Goal: Task Accomplishment & Management: Use online tool/utility

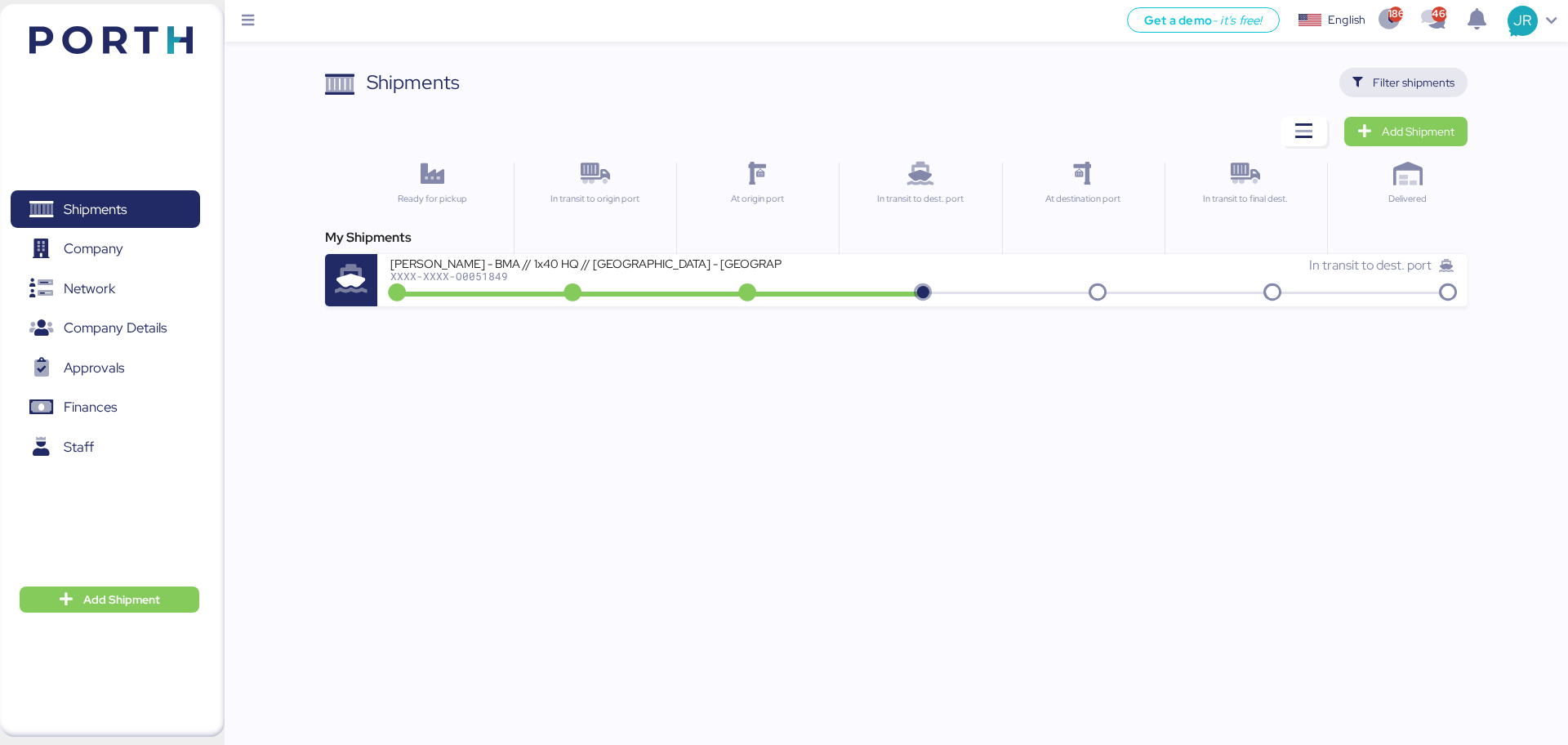
click at [1345, 83] on span "Filter shipments" at bounding box center [1403, 83] width 128 height 30
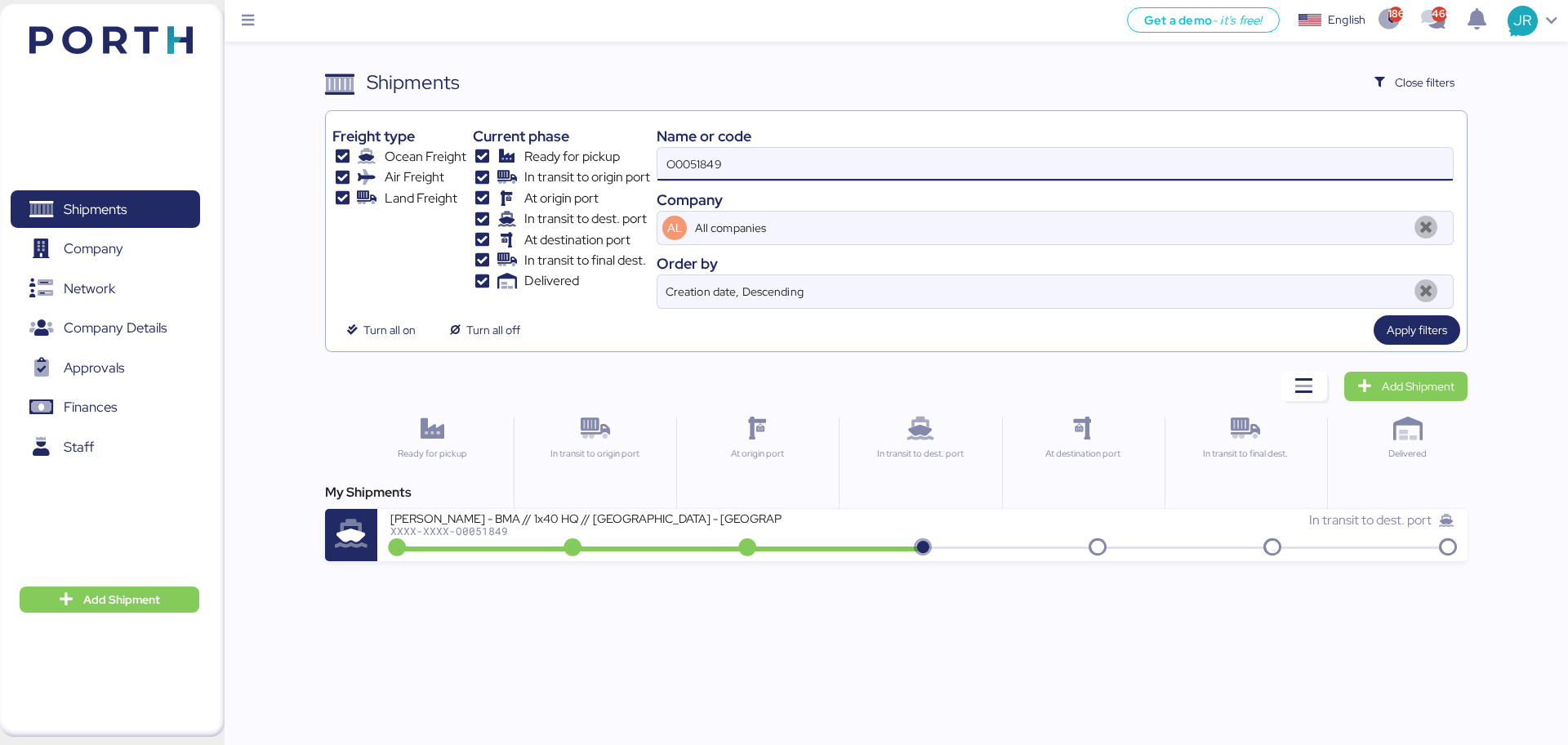
drag, startPoint x: 767, startPoint y: 164, endPoint x: 425, endPoint y: 172, distance: 342.1
click at [425, 172] on div "Freight type Ocean Freight Air Freight Land Freight Current phase Ready for pic…" at bounding box center [895, 213] width 1127 height 191
paste input "98"
type input "O0051898"
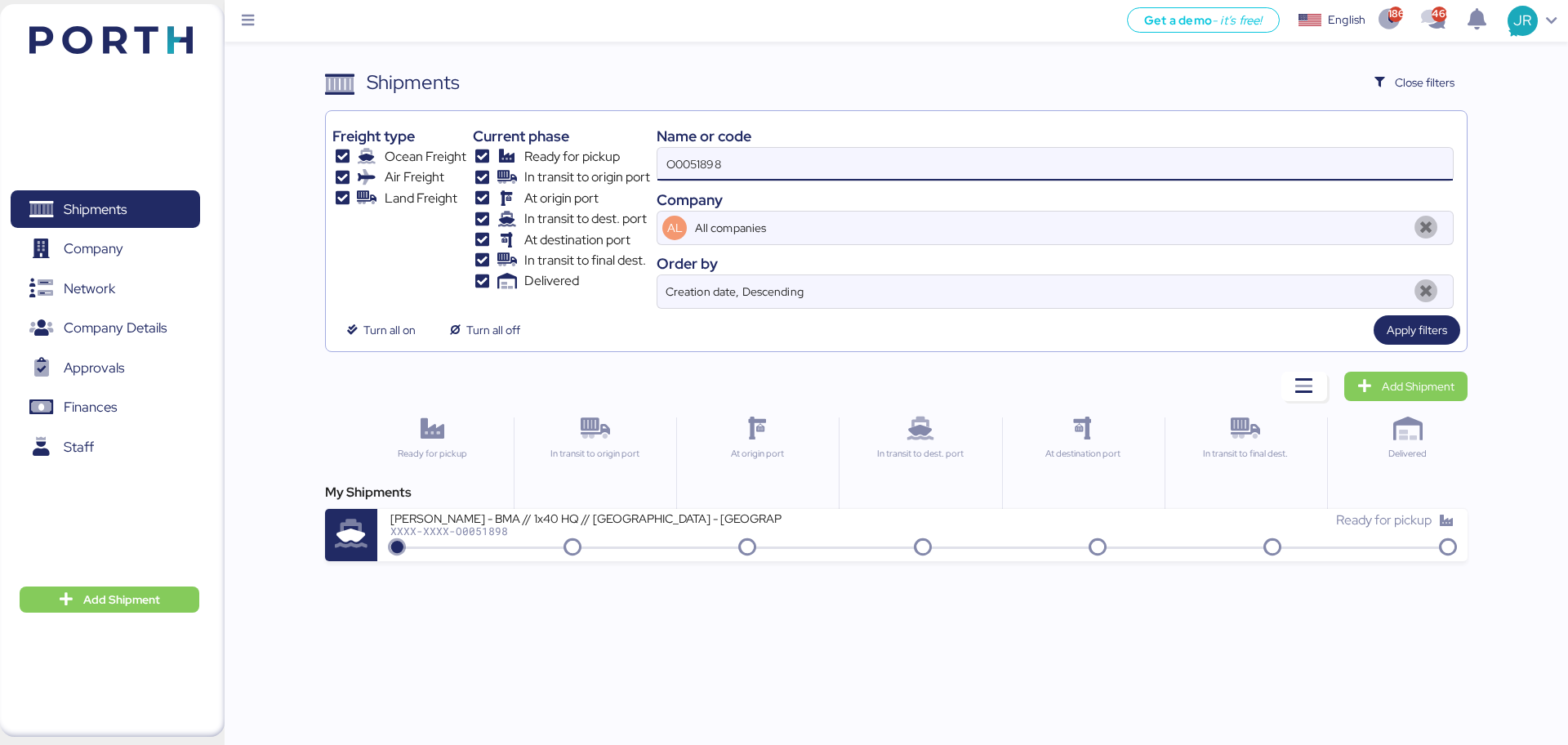
click at [478, 535] on div "XXXX-XXXX-O0051898" at bounding box center [586, 531] width 392 height 12
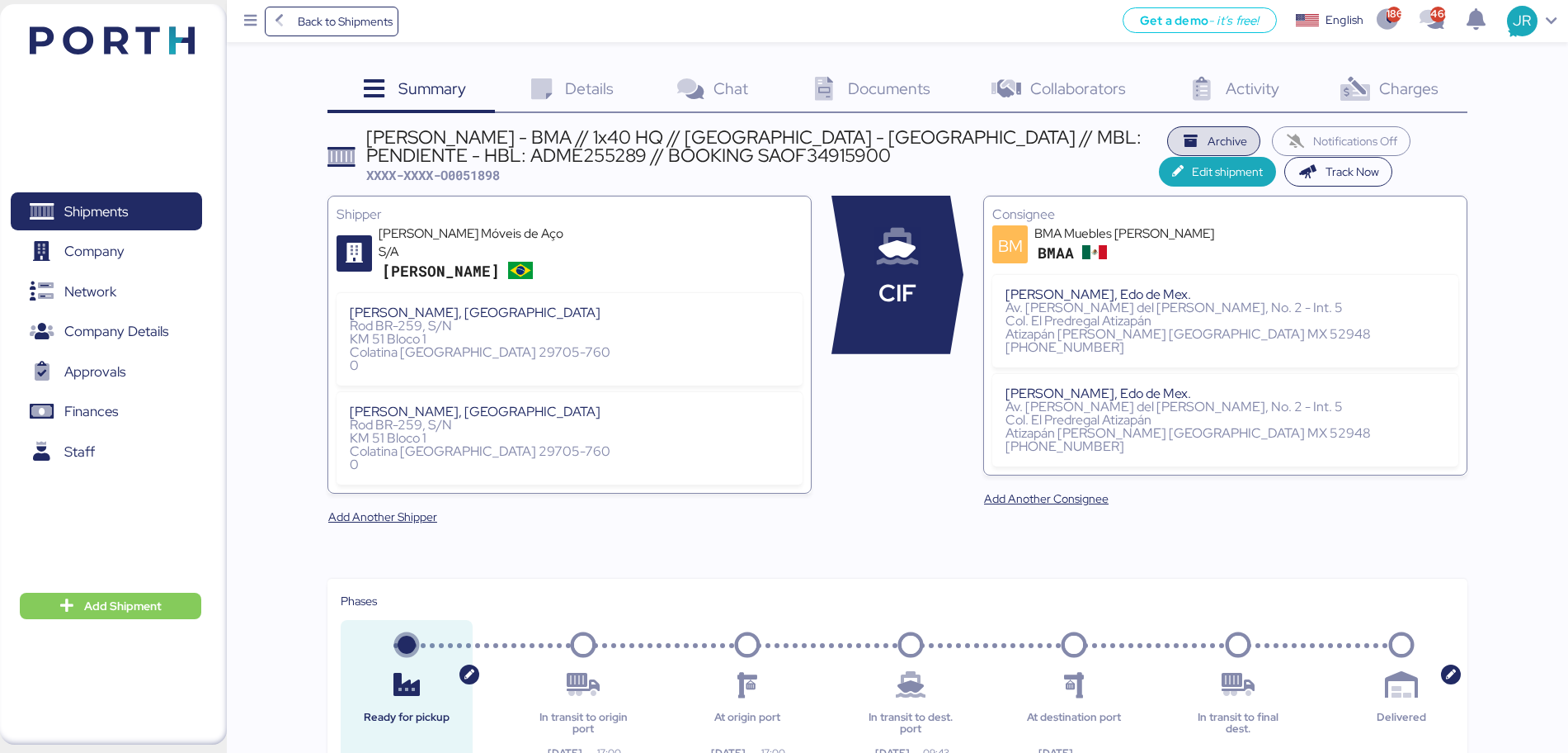
click at [1181, 141] on span "Archive" at bounding box center [1214, 141] width 68 height 23
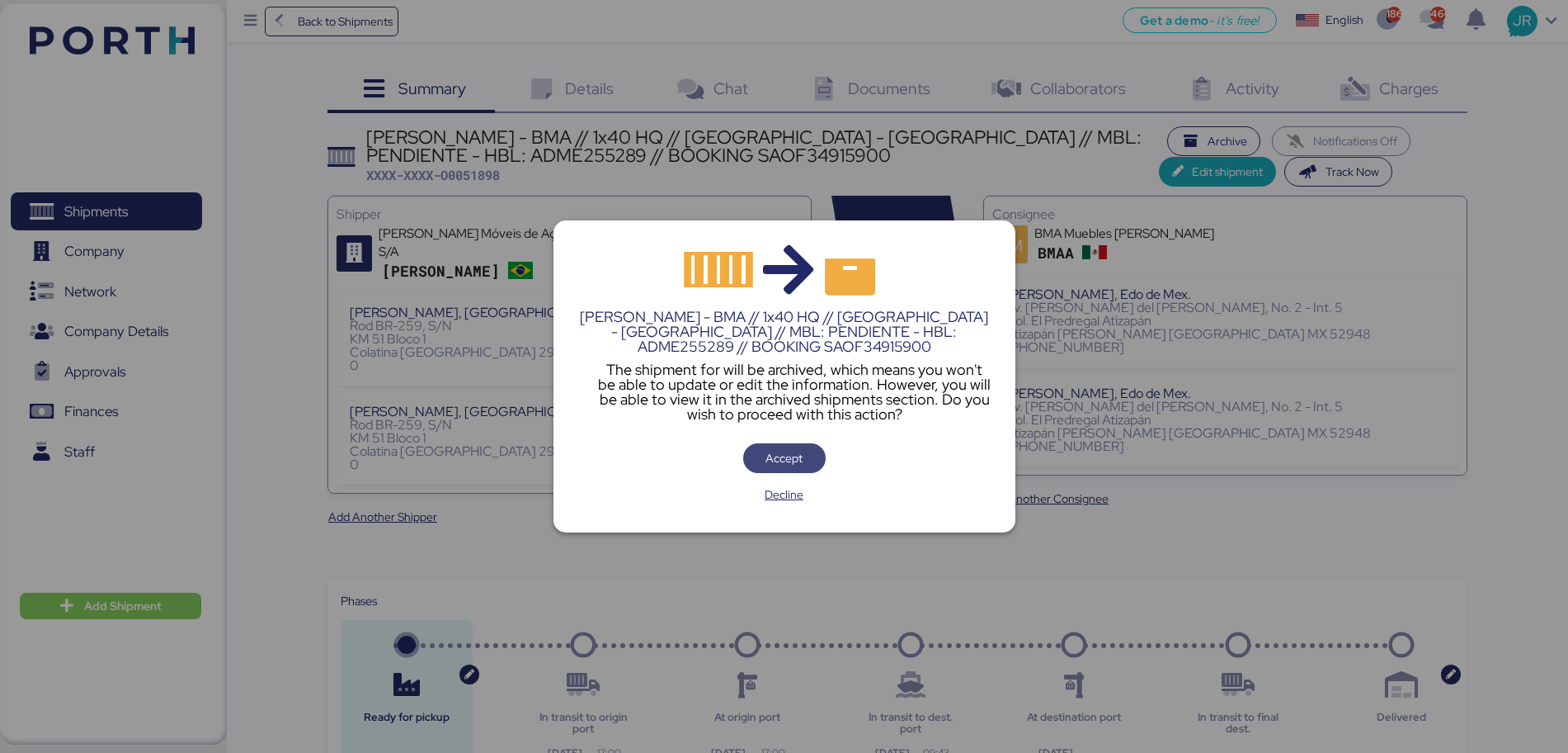
click at [779, 461] on span "Accept" at bounding box center [784, 458] width 37 height 20
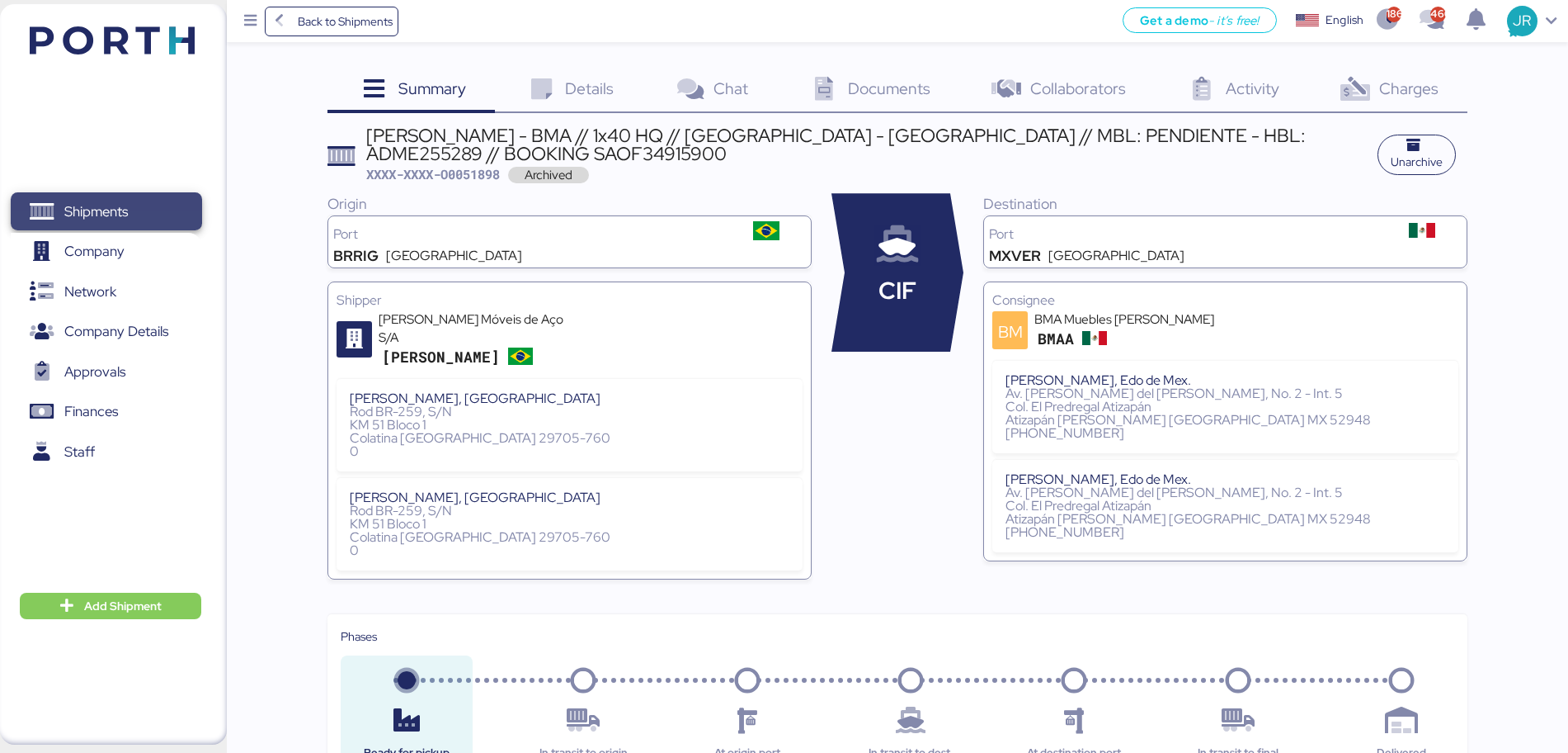
click at [122, 207] on span "Shipments" at bounding box center [96, 212] width 64 height 24
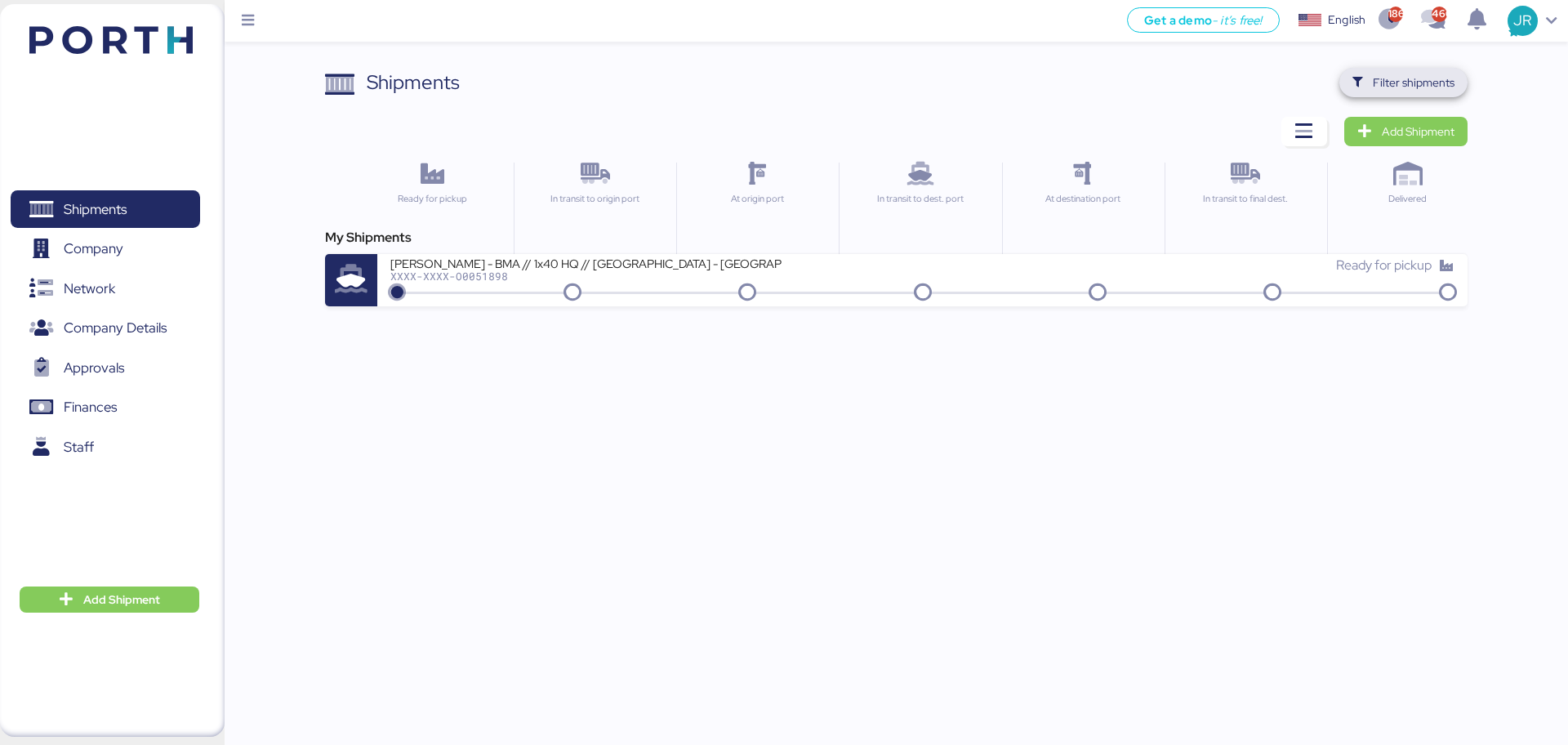
click at [1367, 86] on span "Filter shipments" at bounding box center [1403, 83] width 102 height 23
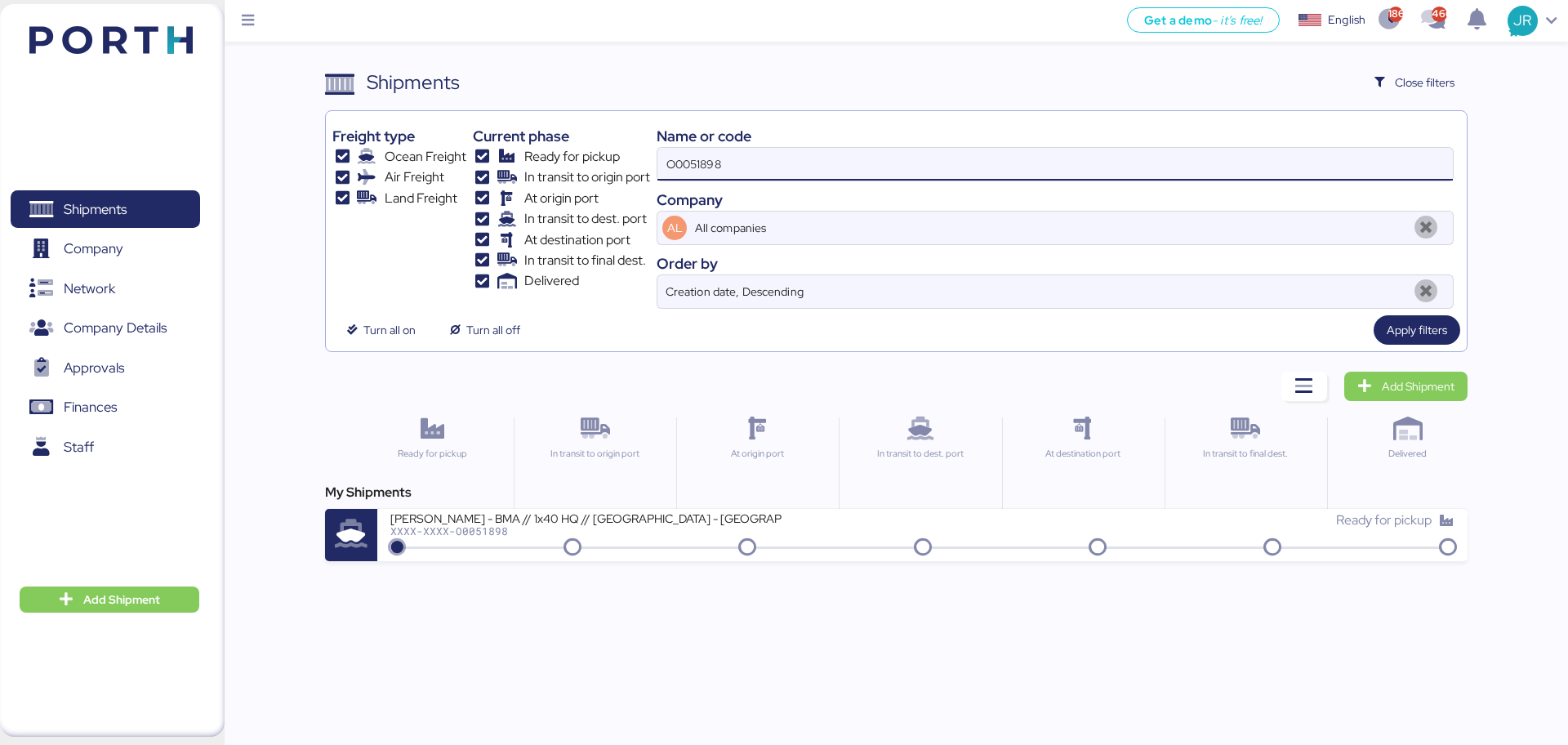
drag, startPoint x: 744, startPoint y: 163, endPoint x: 436, endPoint y: 170, distance: 308.1
click at [437, 170] on div "Freight type Ocean Freight Air Freight Land Freight Current phase Ready for pic…" at bounding box center [895, 213] width 1127 height 191
paste input "922"
type input "O0051922"
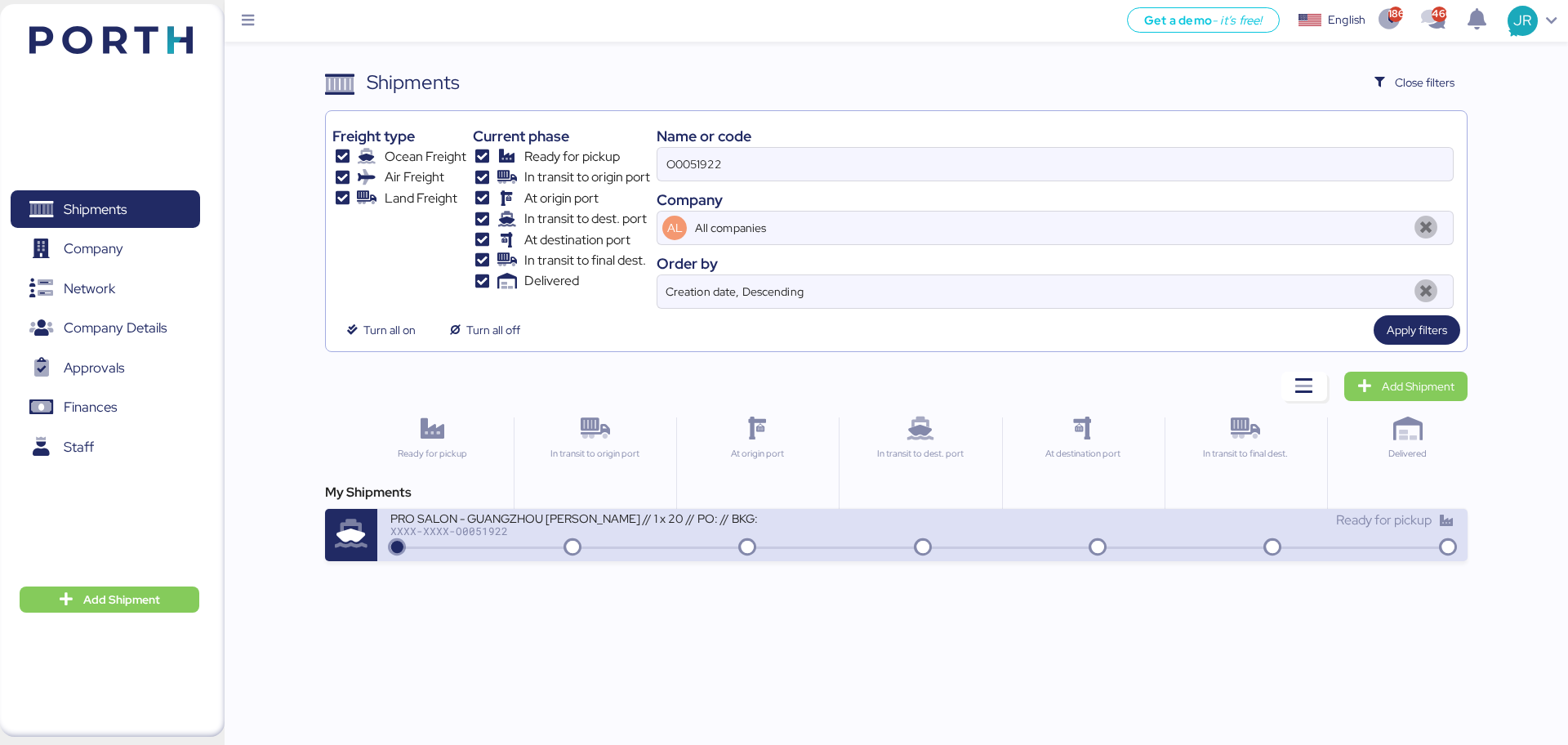
click at [462, 542] on div "PRO SALON - GUANGZHOU [PERSON_NAME] // 1 x 20 // PO: // BKG: XXXX-XXXX-O0051922" at bounding box center [657, 528] width 531 height 35
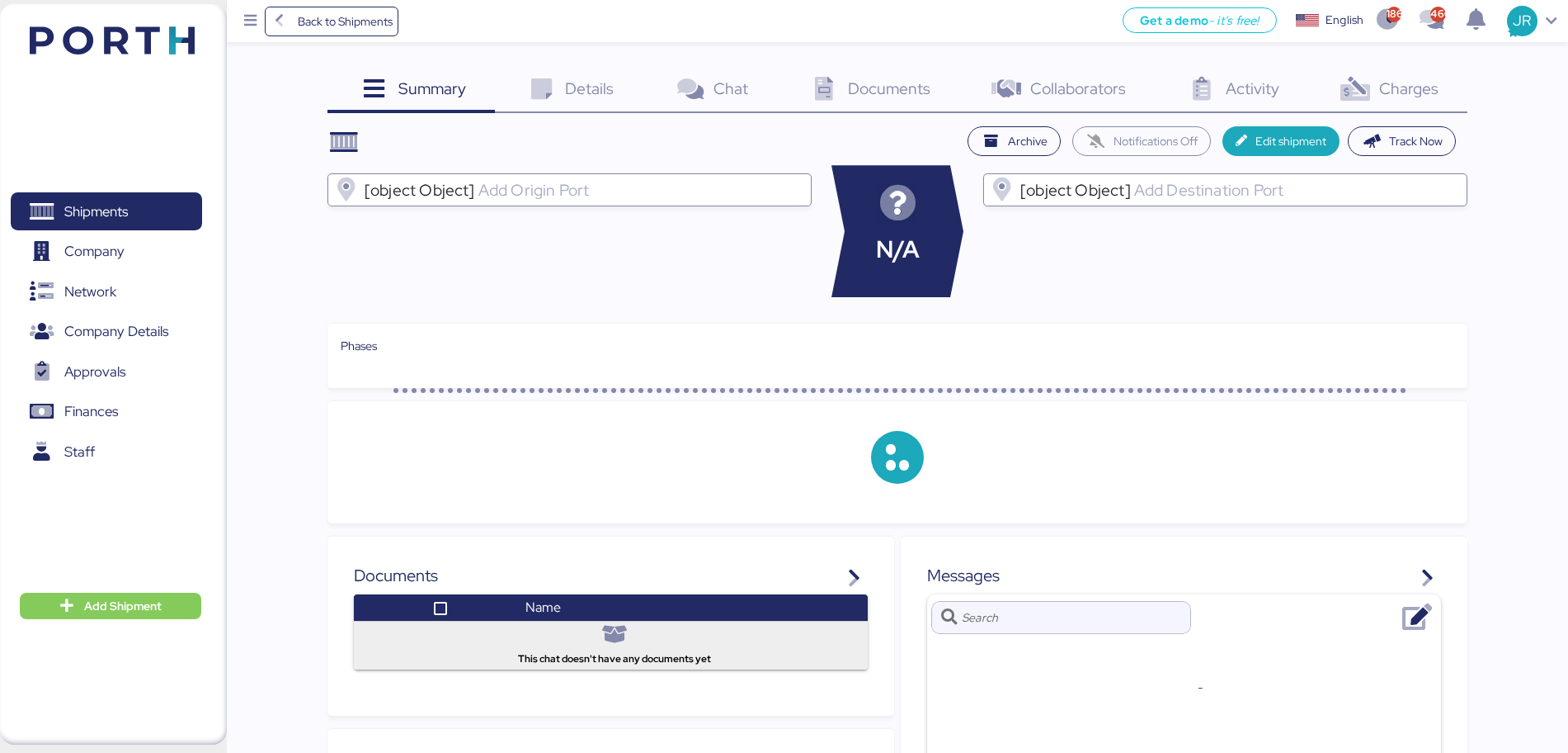
click at [1385, 88] on span "Charges" at bounding box center [1408, 89] width 59 height 22
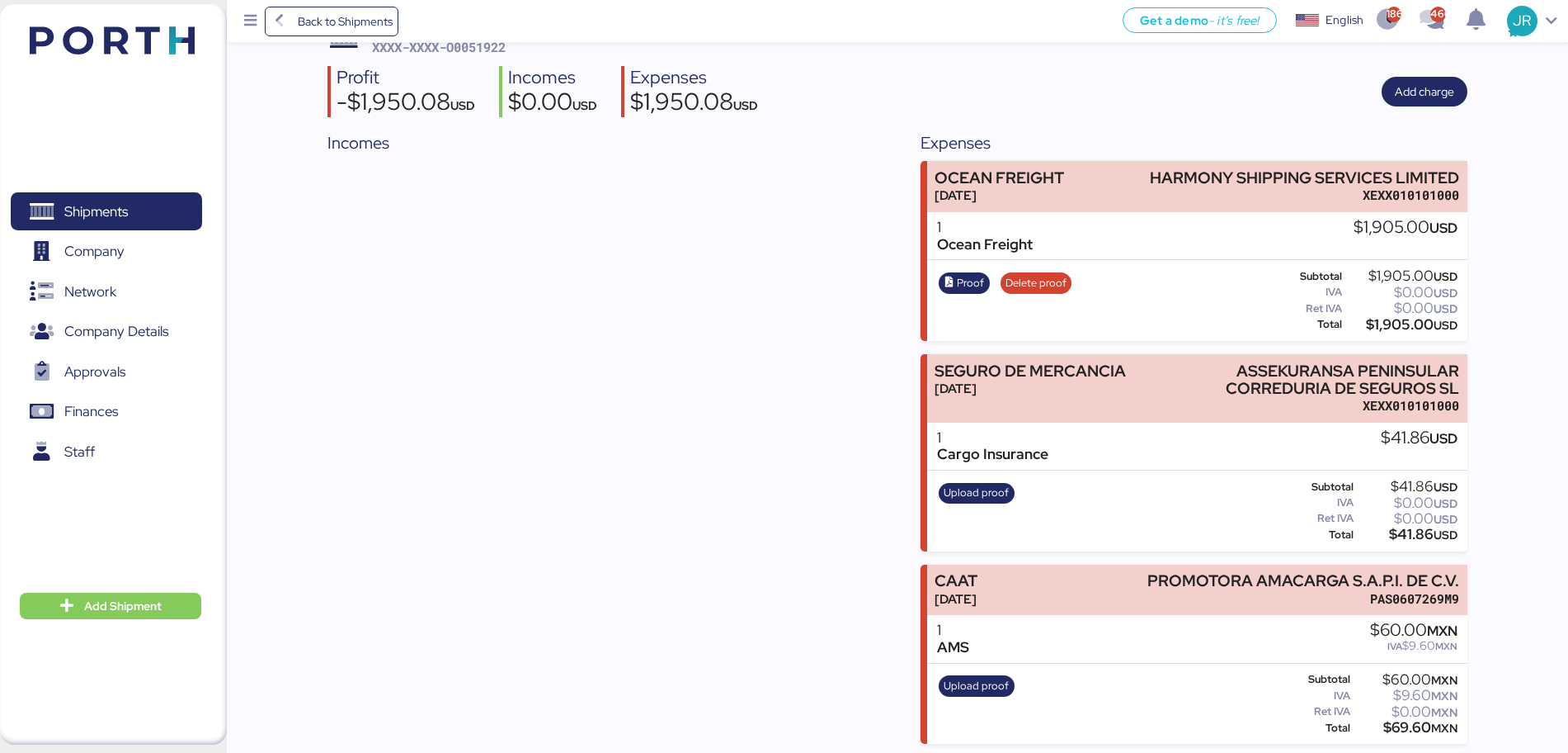
scroll to position [112, 0]
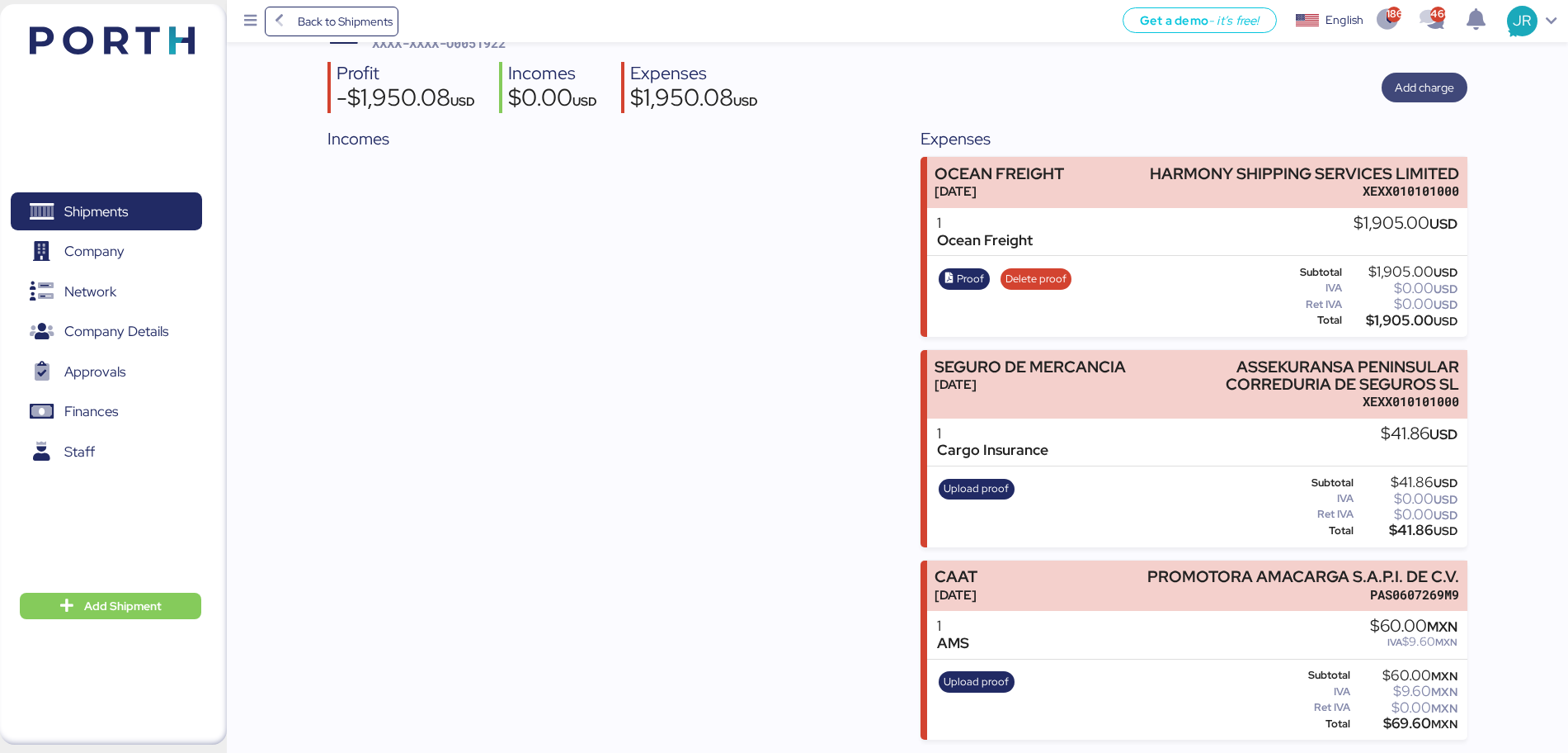
click at [1412, 74] on span "Add charge" at bounding box center [1424, 88] width 86 height 30
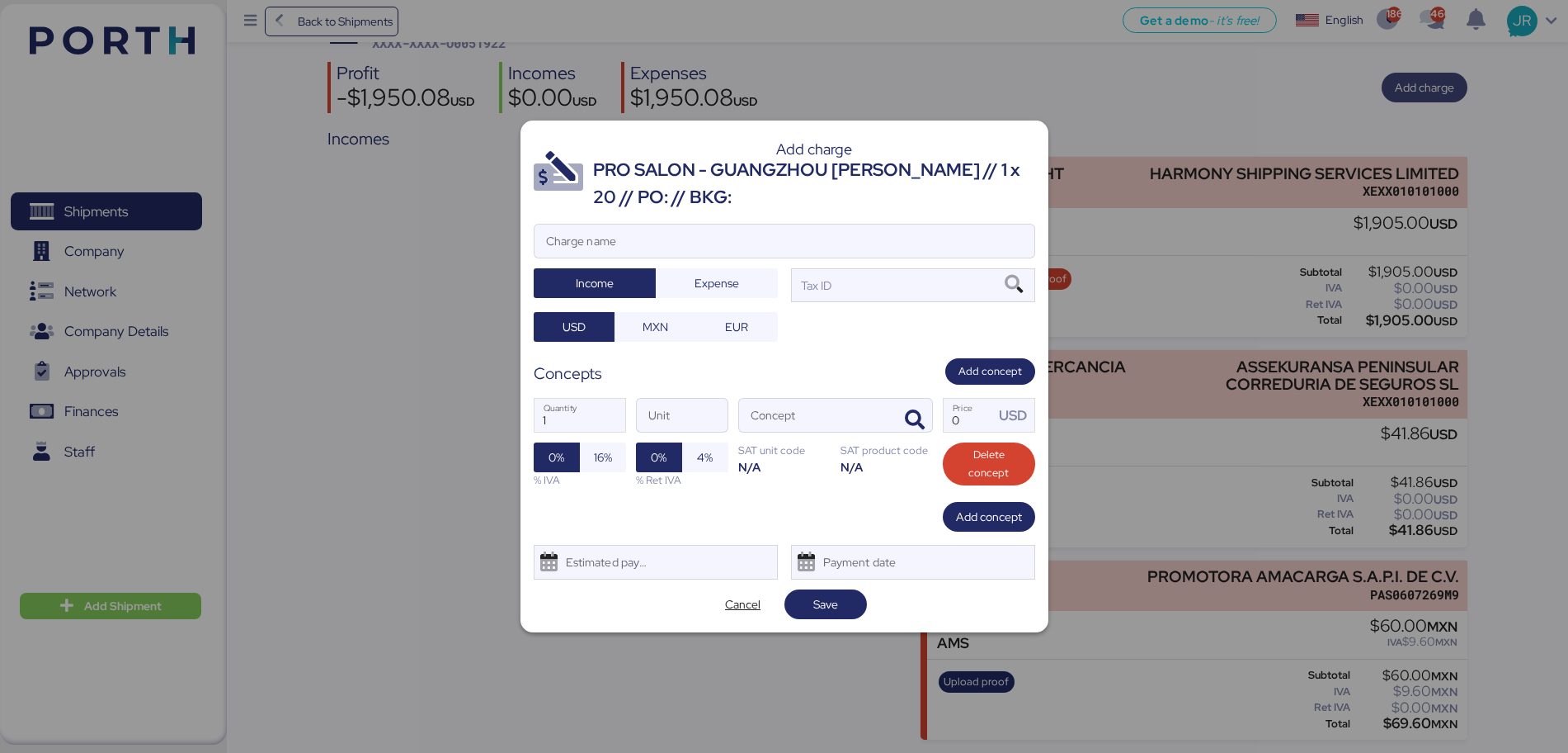
scroll to position [0, 0]
click at [701, 238] on input "Charge name" at bounding box center [784, 240] width 500 height 33
type input "CARGOS LCOALES"
click at [724, 285] on span "Expense" at bounding box center [717, 284] width 44 height 20
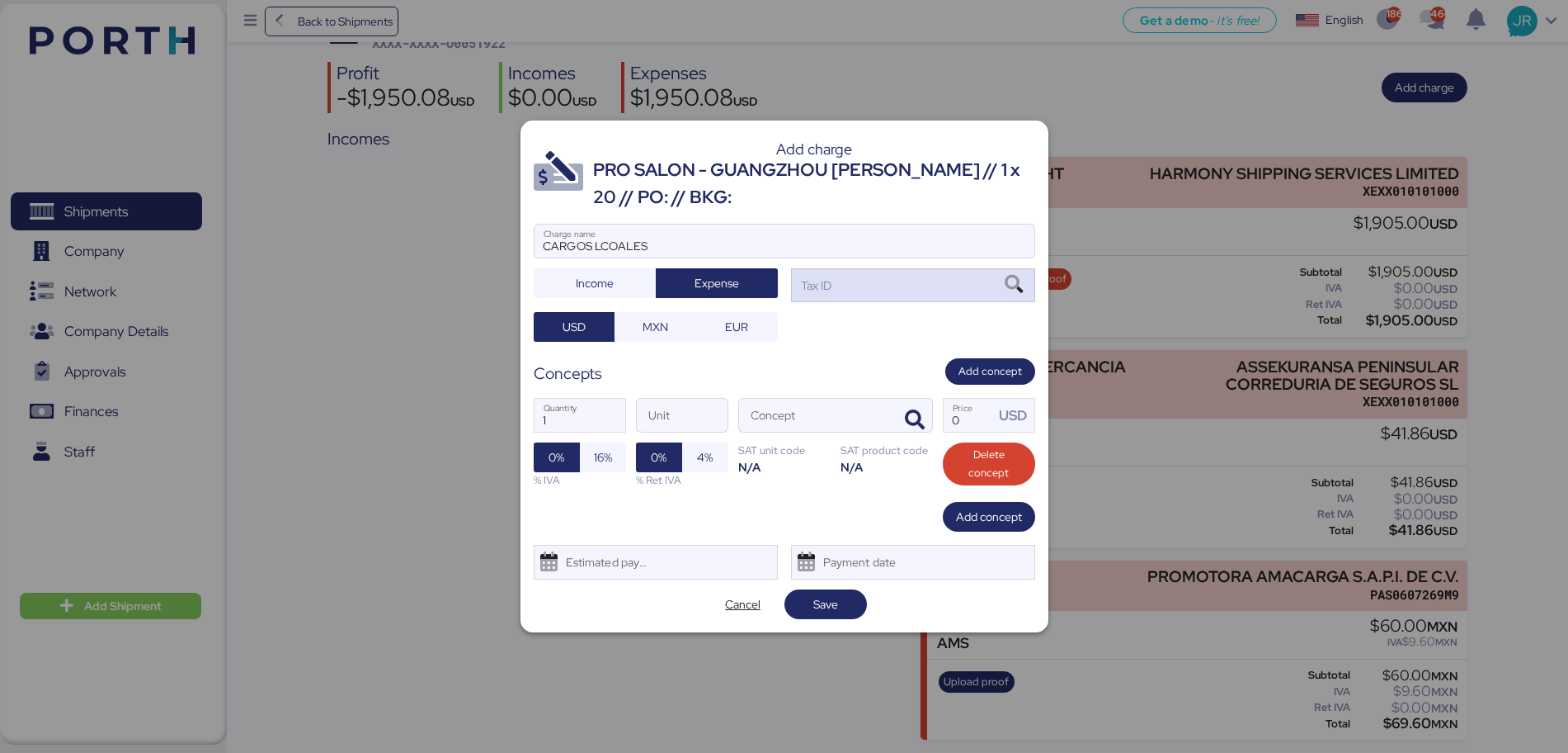
click at [1015, 284] on icon at bounding box center [1014, 284] width 28 height 18
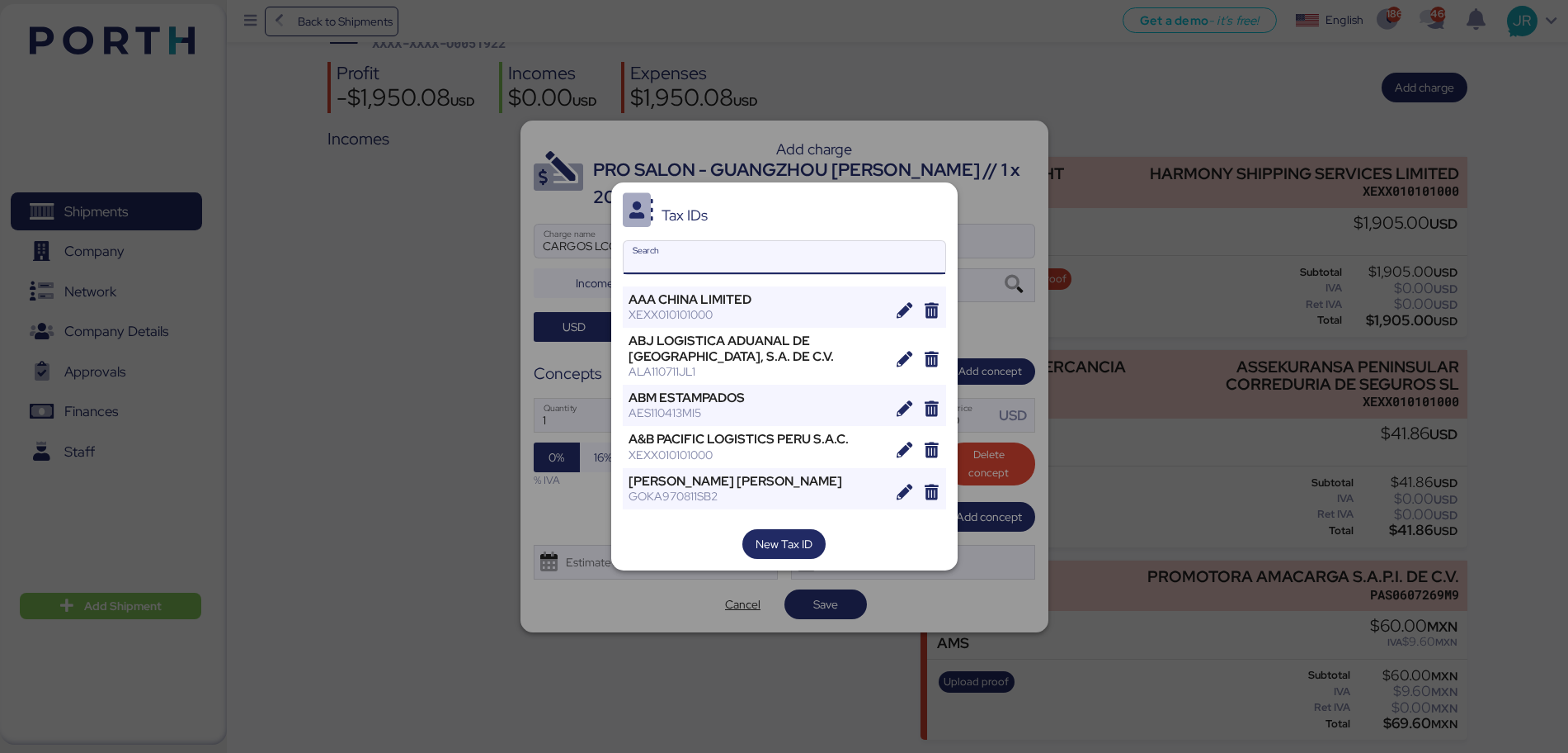
click at [648, 264] on input "Search" at bounding box center [784, 257] width 322 height 33
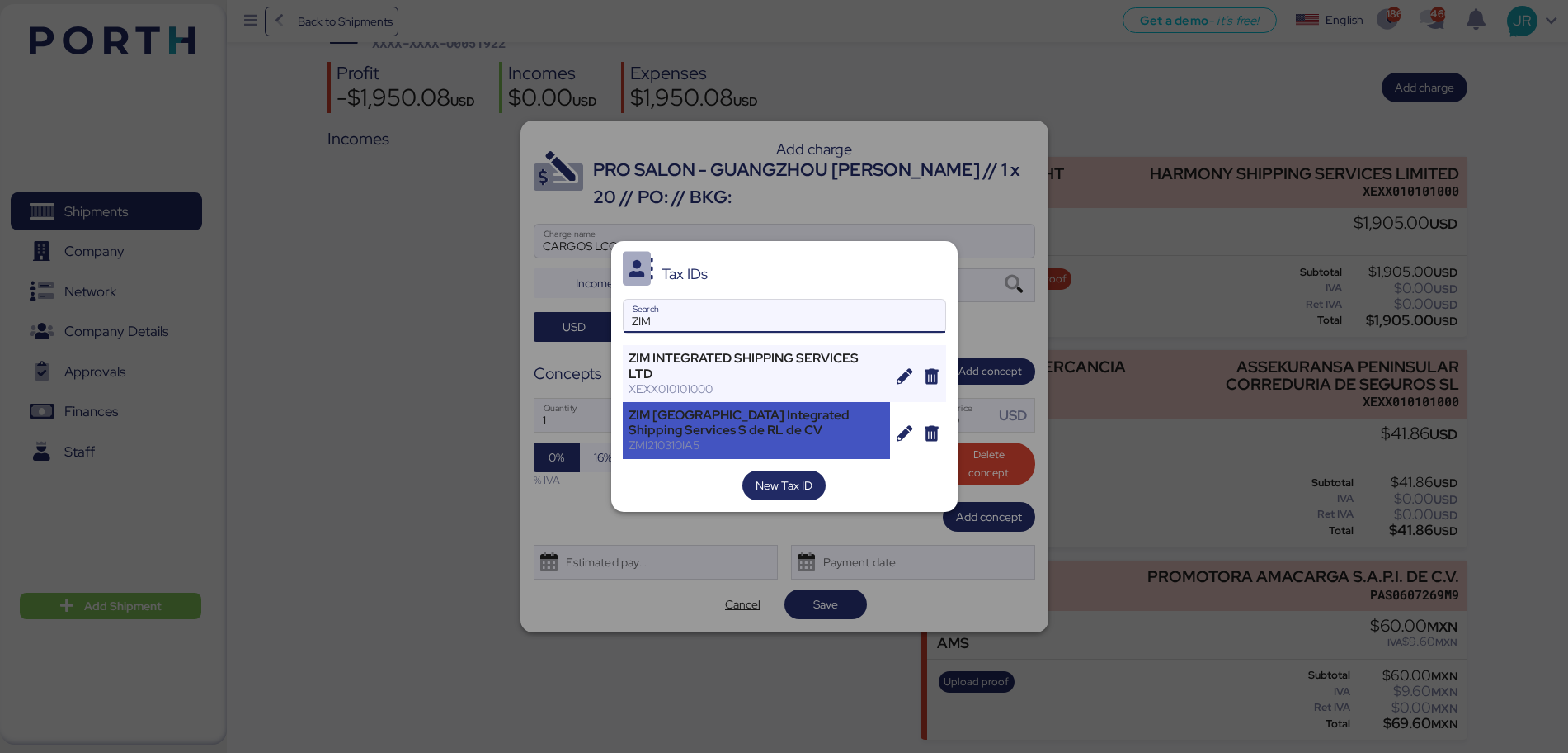
type input "ZIM"
click at [709, 423] on div "ZIM [GEOGRAPHIC_DATA] Integrated Shipping Services S de RL de CV" at bounding box center [757, 423] width 257 height 30
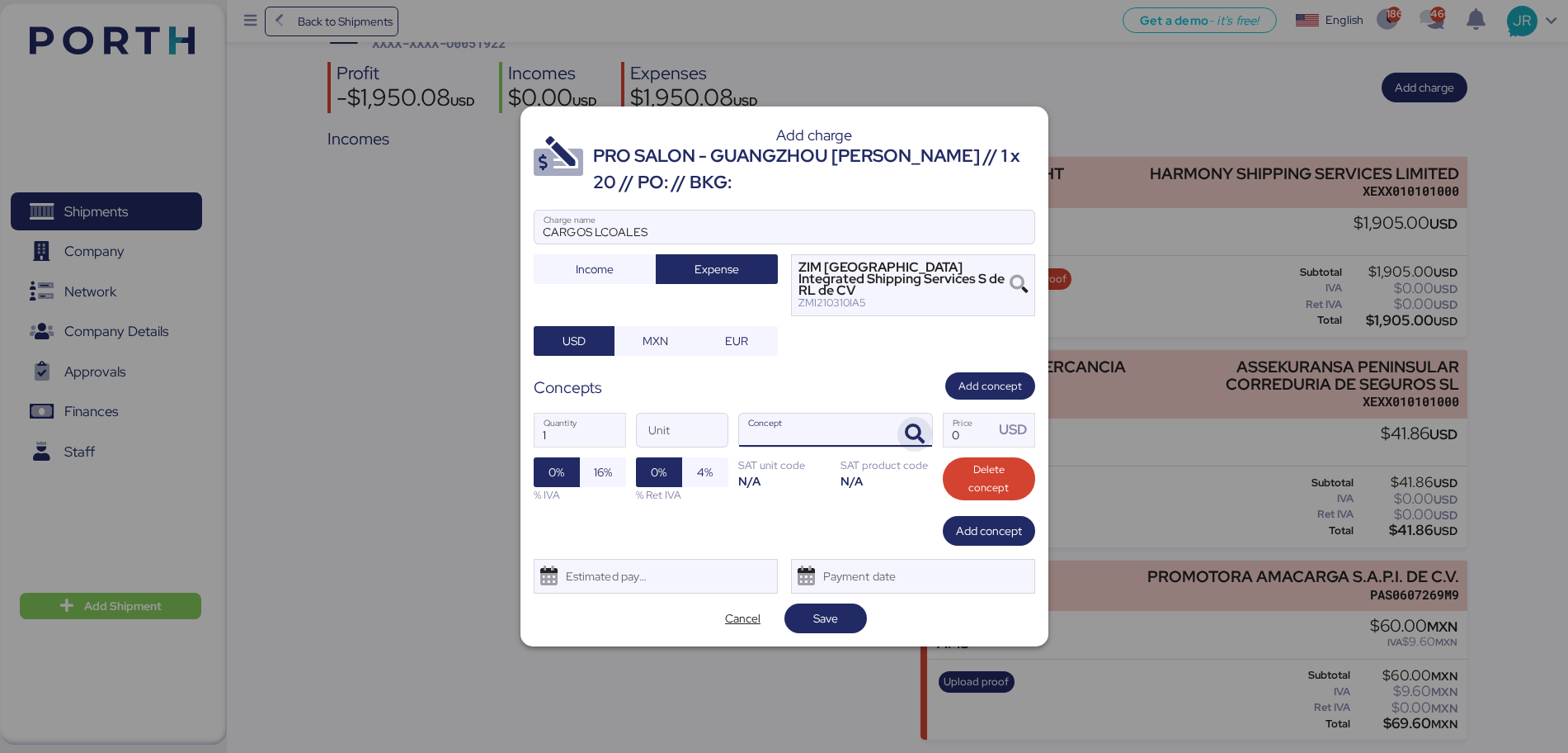
click at [912, 428] on icon "button" at bounding box center [915, 434] width 20 height 20
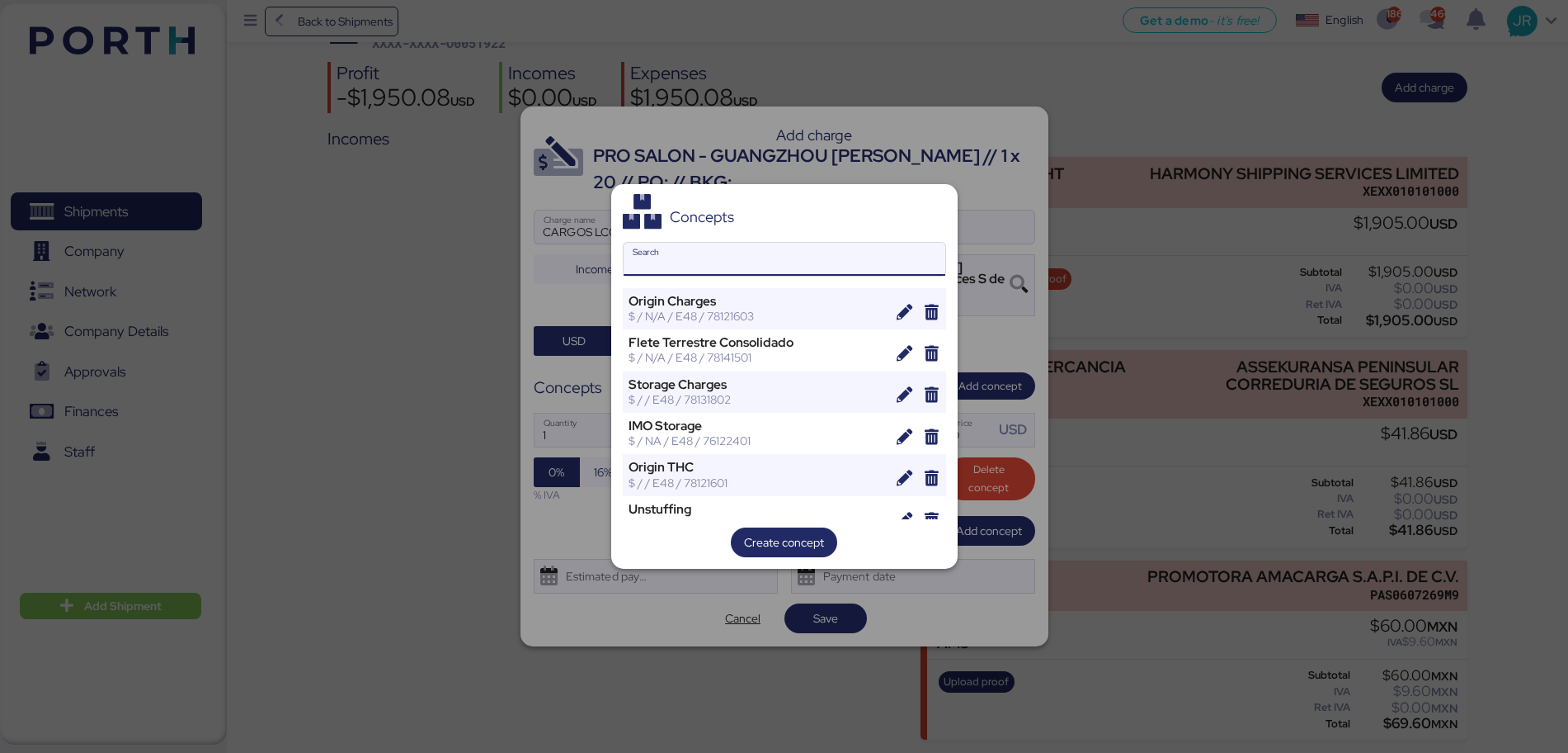
click at [700, 257] on input "Search" at bounding box center [784, 259] width 322 height 33
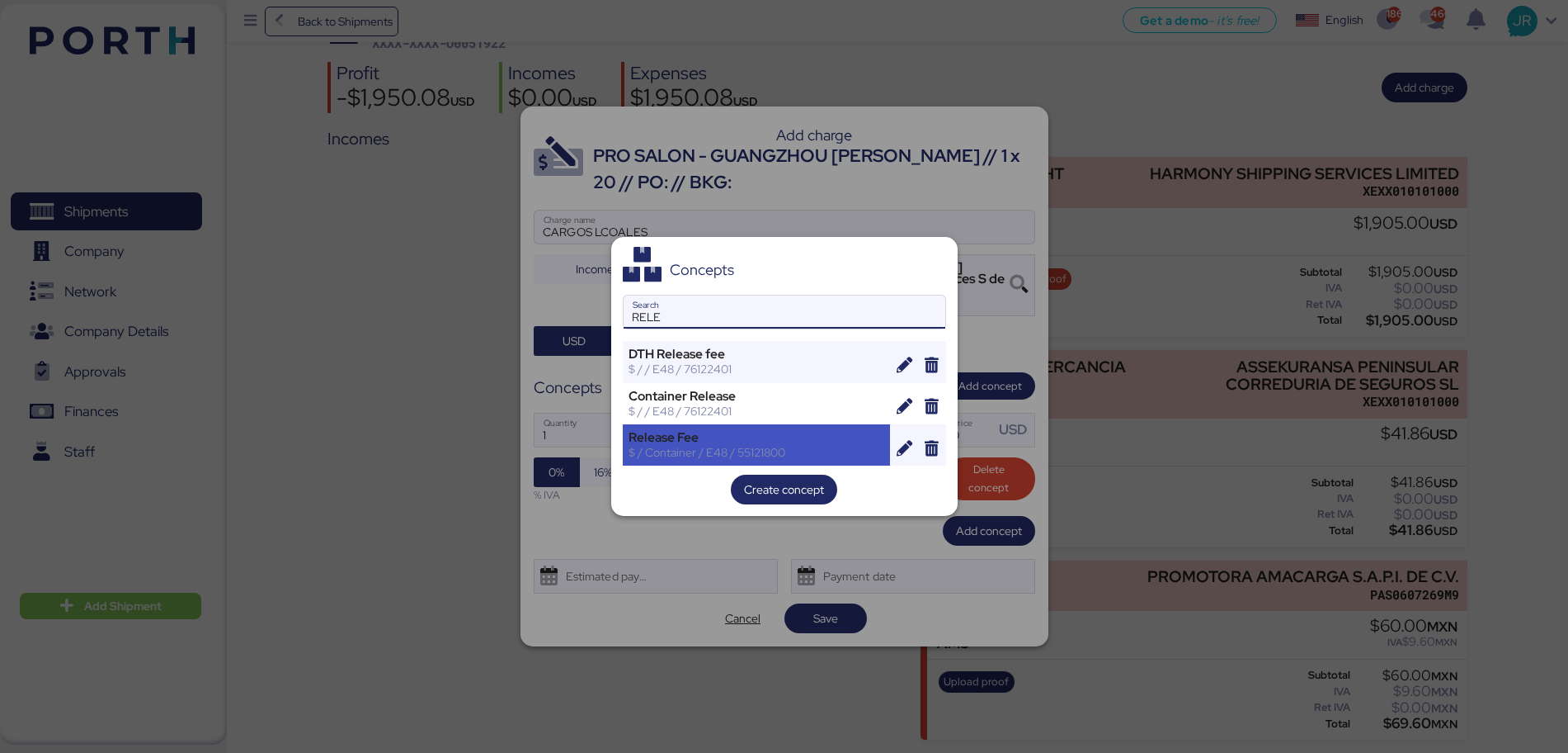
type input "RELE"
click at [690, 442] on div "Release Fee" at bounding box center [757, 438] width 257 height 15
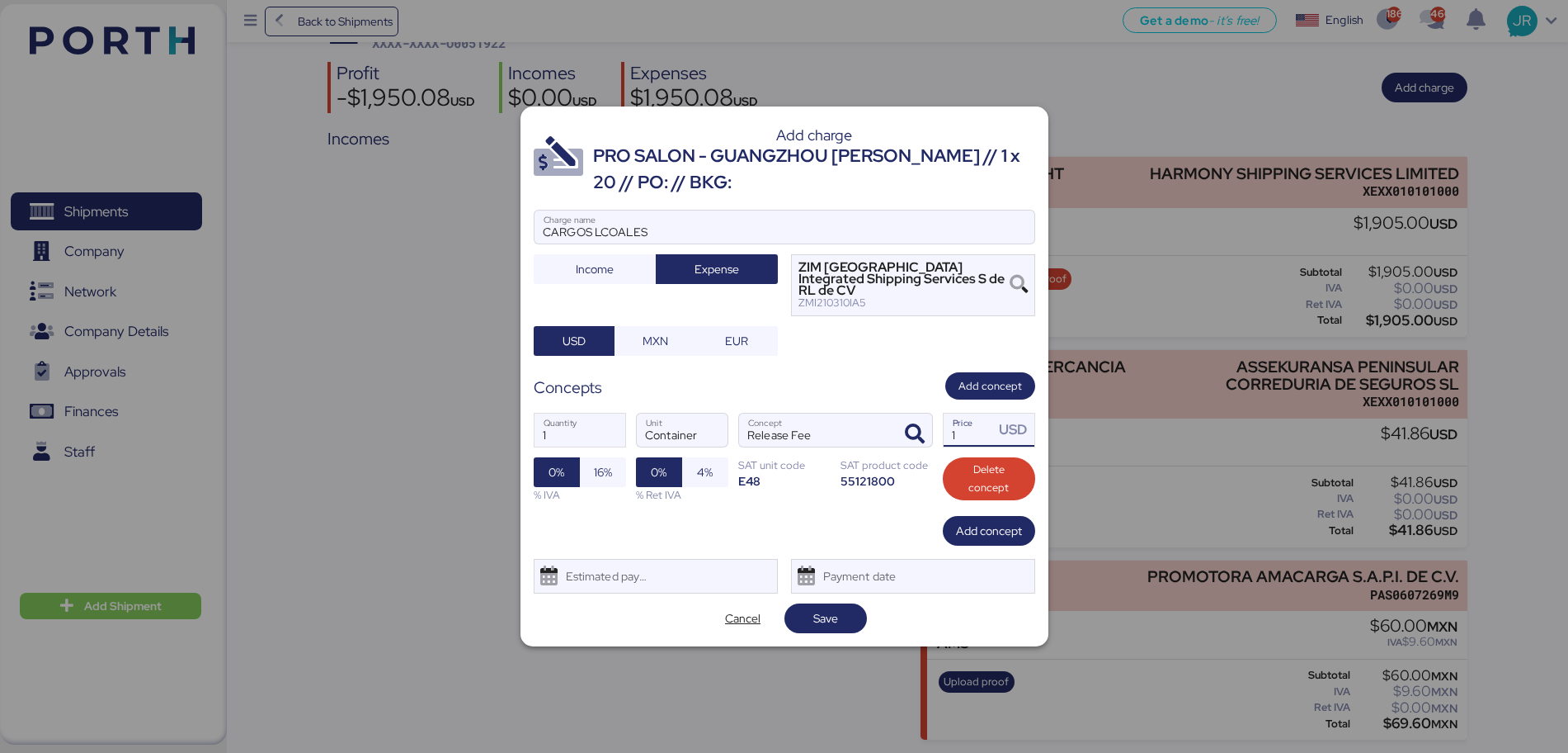
click at [963, 428] on input "1" at bounding box center [968, 429] width 51 height 33
type input "165"
click at [651, 566] on div "Estimated payment date" at bounding box center [603, 576] width 98 height 33
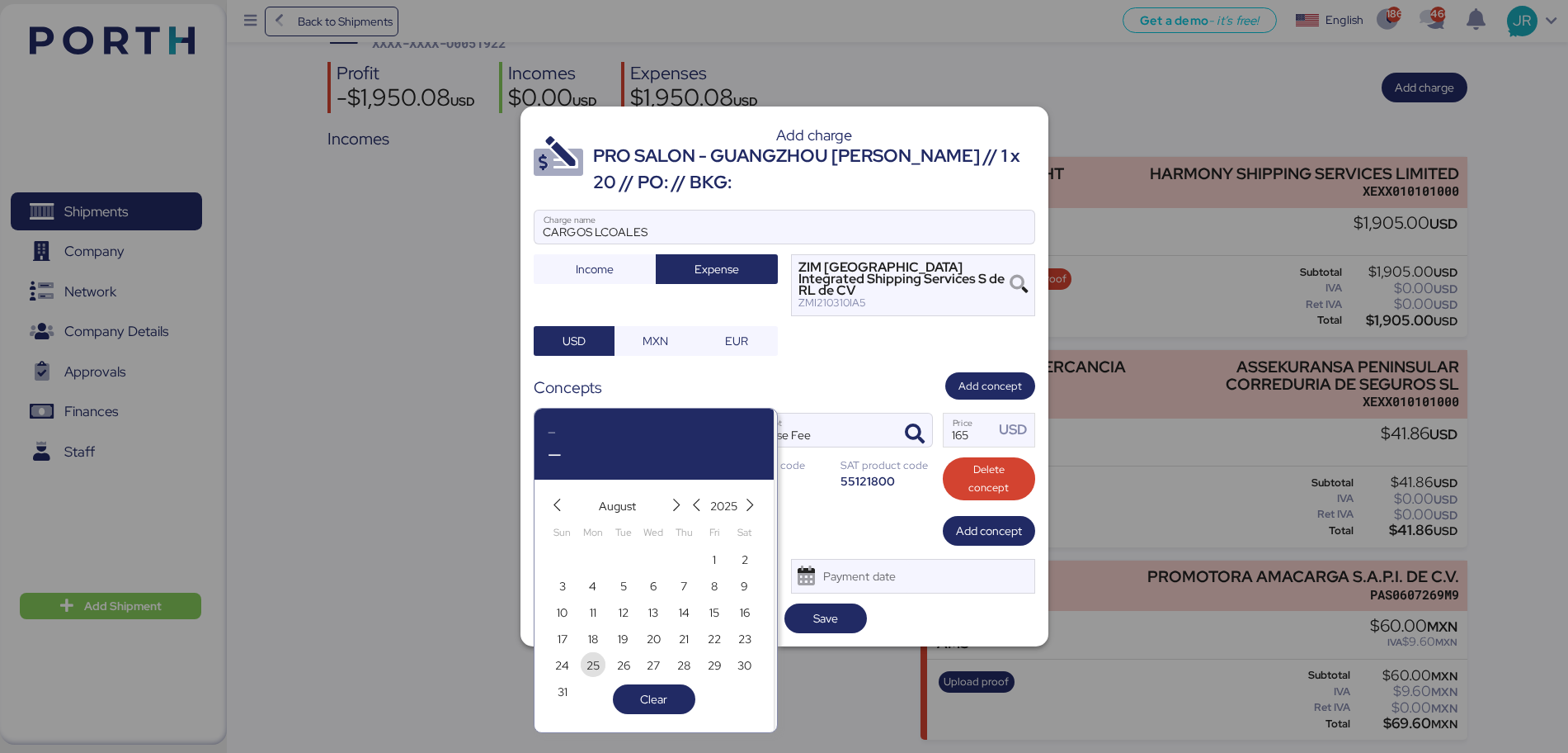
drag, startPoint x: 593, startPoint y: 658, endPoint x: 684, endPoint y: 638, distance: 93.2
click at [595, 658] on span "25" at bounding box center [593, 665] width 13 height 20
type input "[DATE]"
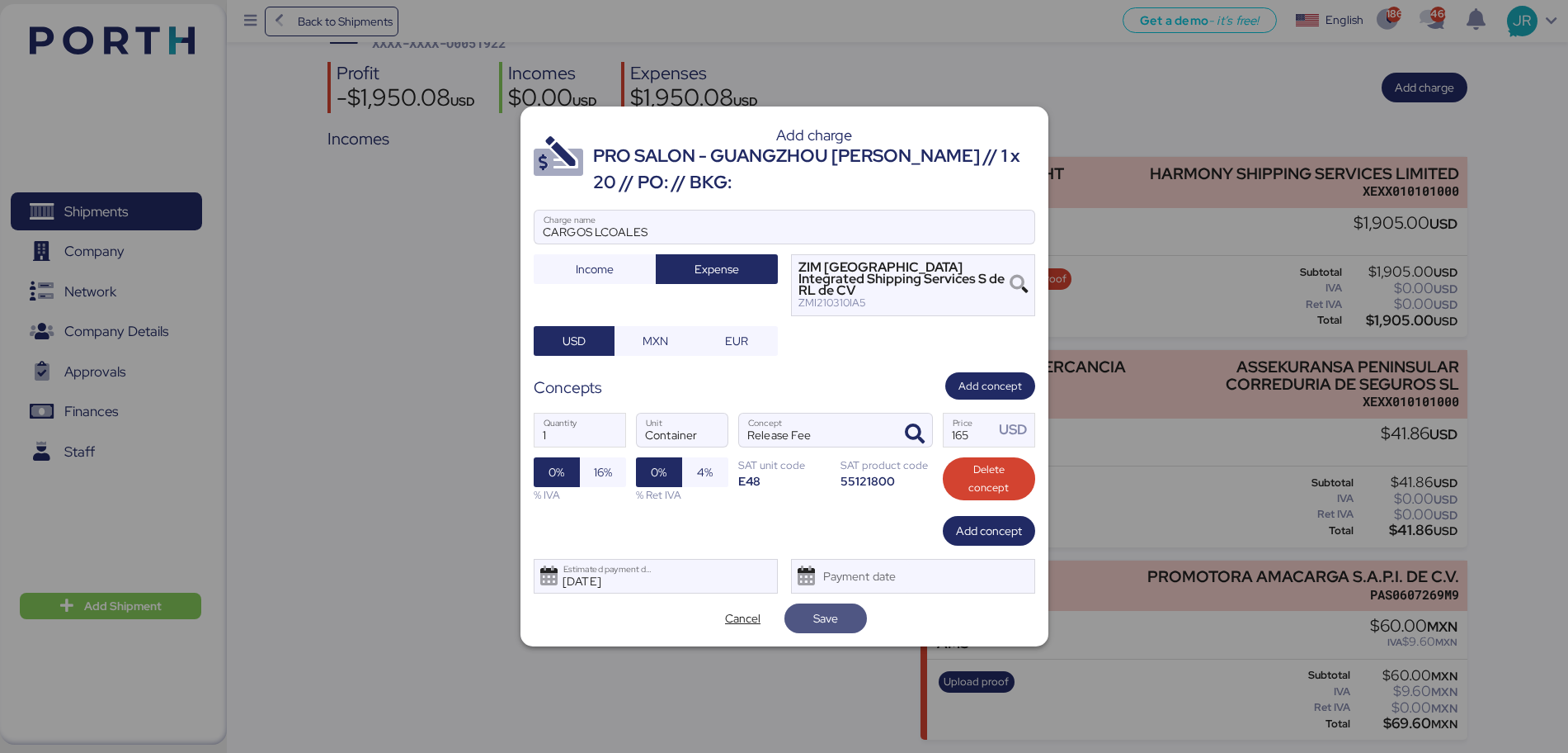
click at [832, 611] on span "Save" at bounding box center [826, 618] width 25 height 20
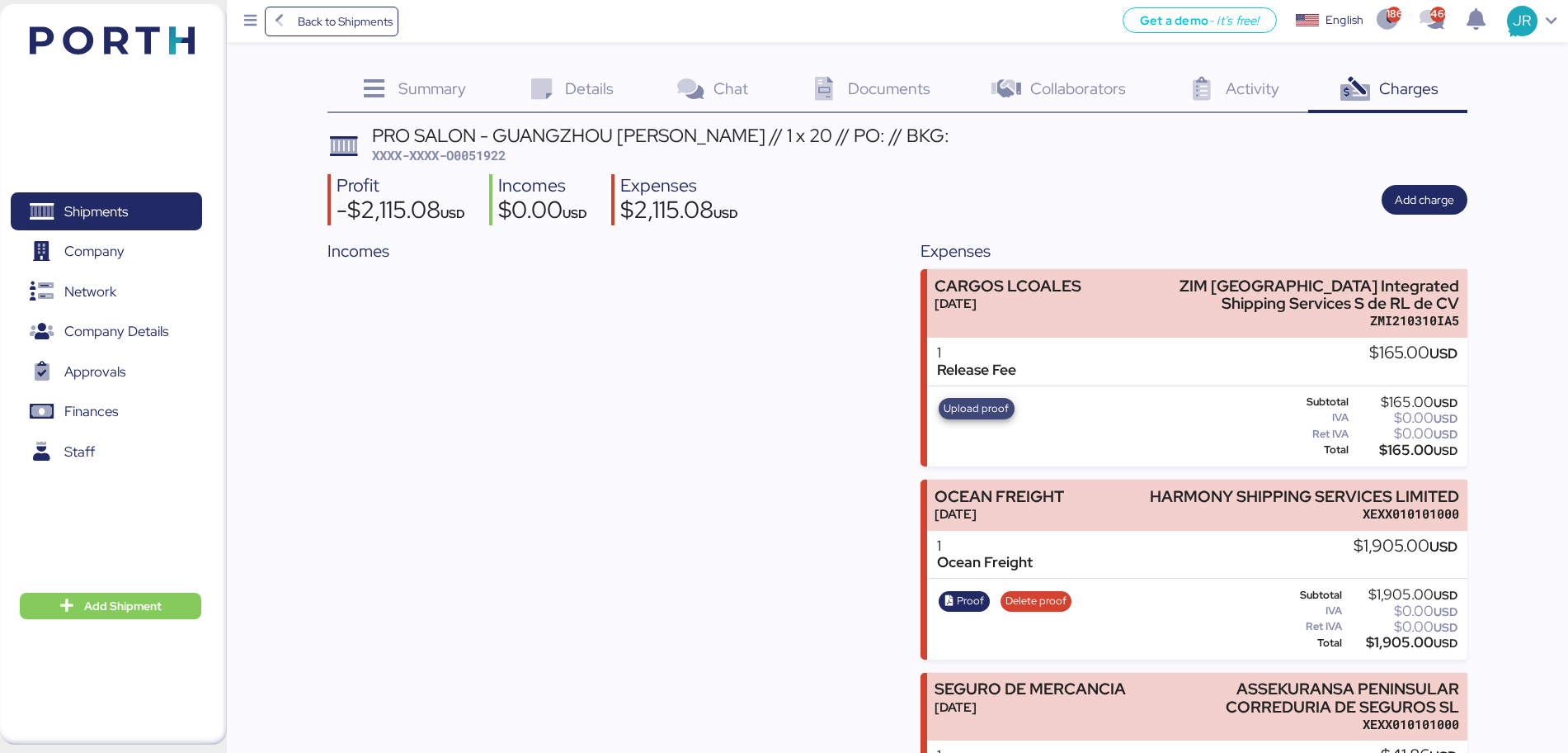
click at [963, 408] on span "Upload proof" at bounding box center [976, 408] width 65 height 18
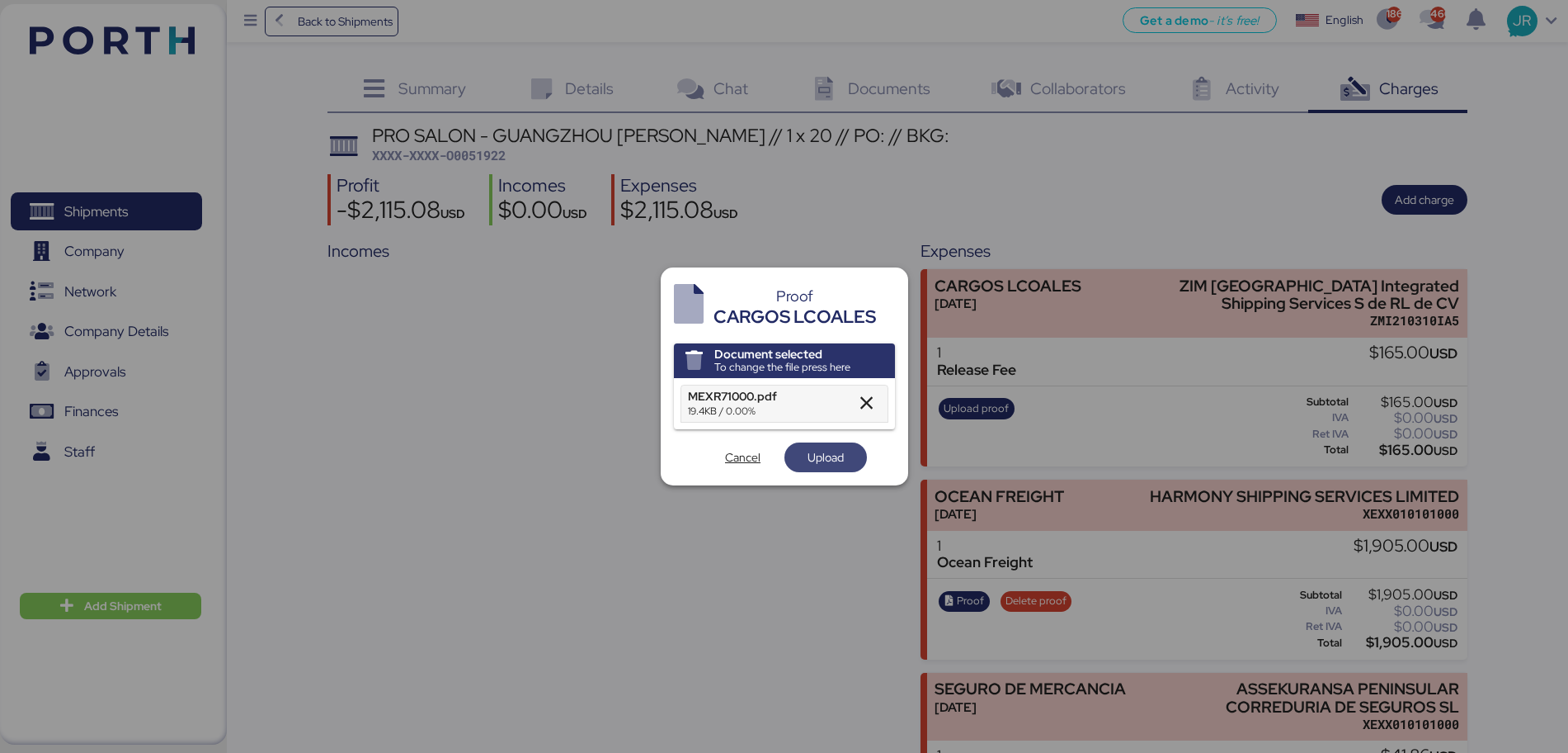
click at [815, 462] on span "Upload" at bounding box center [825, 458] width 36 height 20
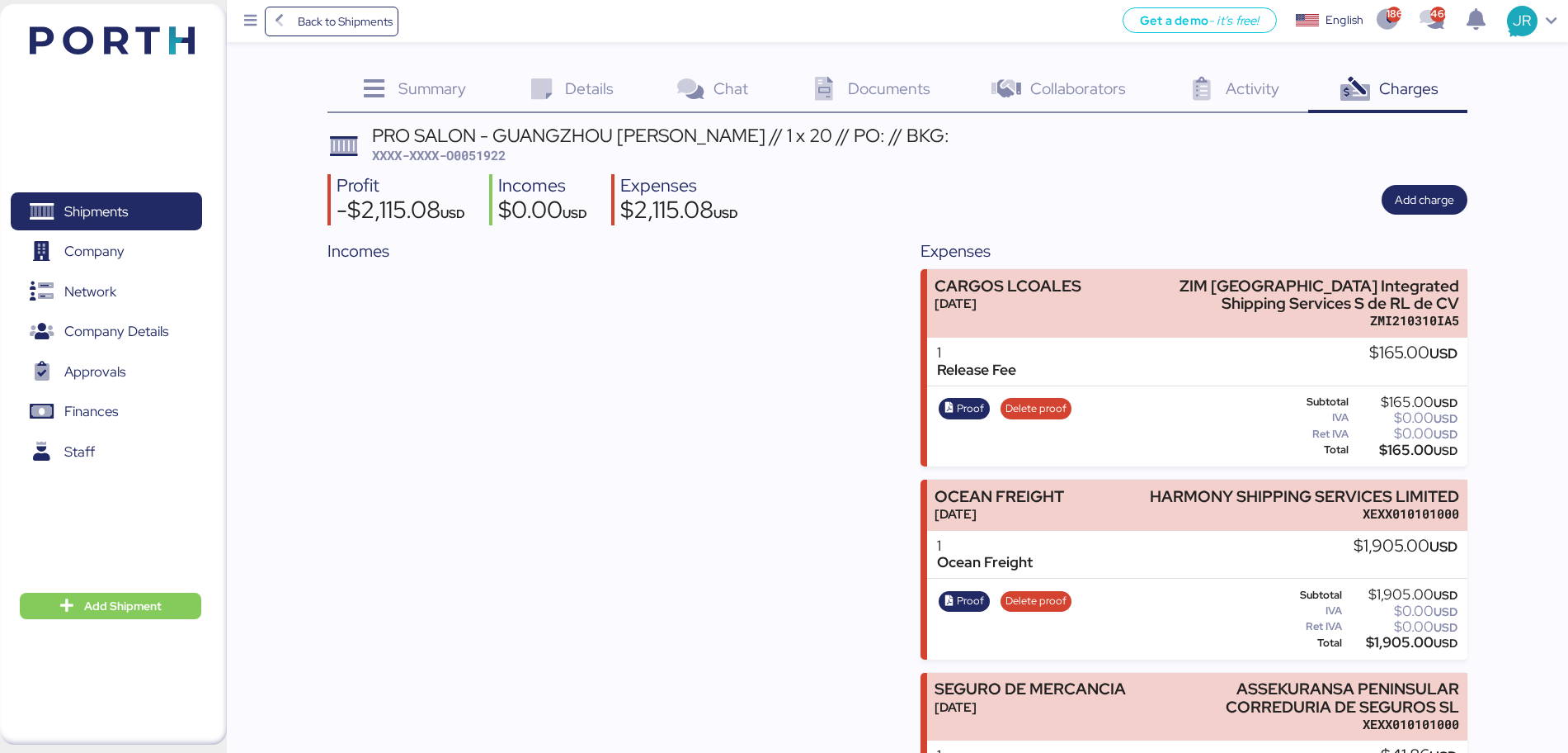
click at [487, 160] on span "XXXX-XXXX-O0051922" at bounding box center [439, 156] width 134 height 17
copy span "O0051922"
click at [847, 694] on div "Incomes" at bounding box center [601, 650] width 547 height 823
